Goal: Navigation & Orientation: Find specific page/section

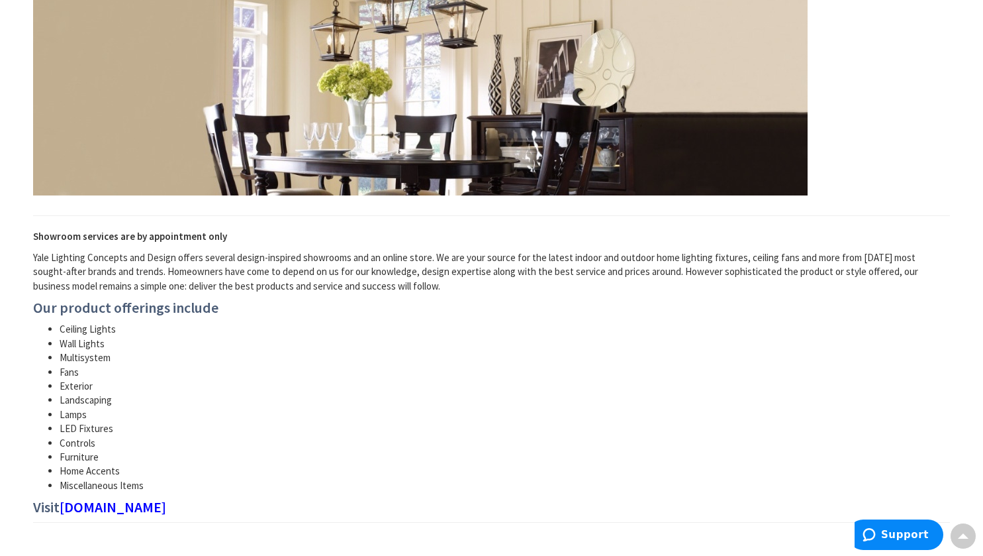
scroll to position [578, 0]
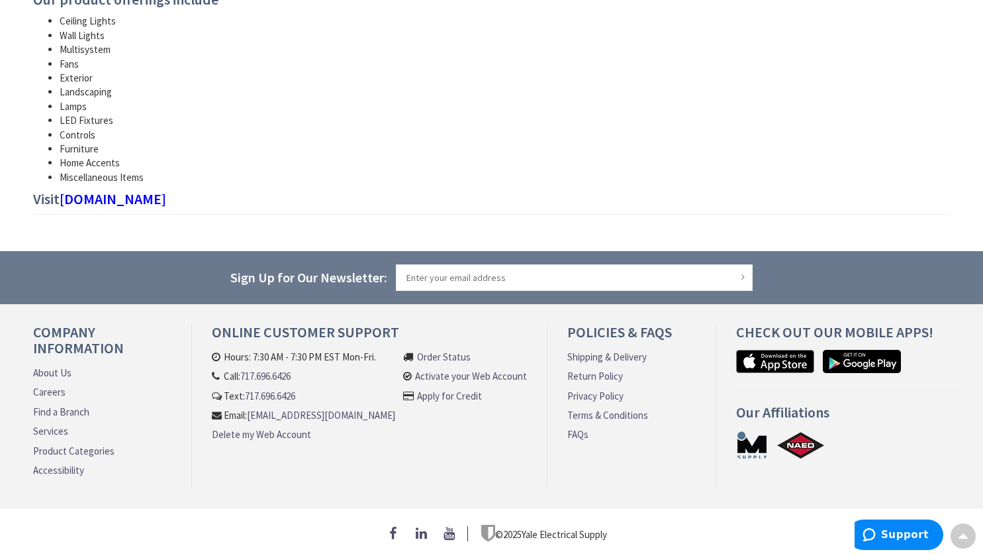
click at [56, 373] on link "About Us" at bounding box center [52, 373] width 38 height 14
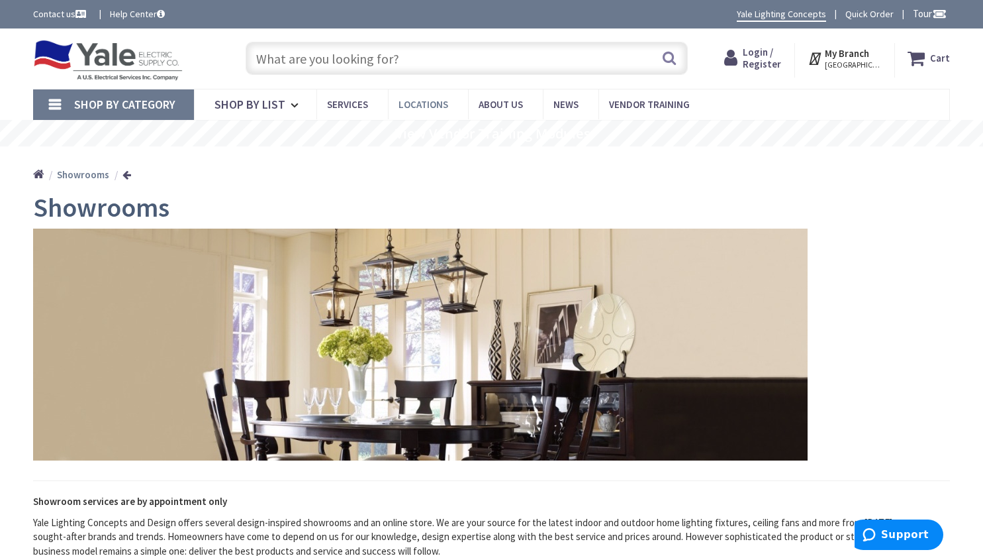
click at [426, 109] on span "Locations" at bounding box center [424, 104] width 50 height 13
